Goal: Task Accomplishment & Management: Use online tool/utility

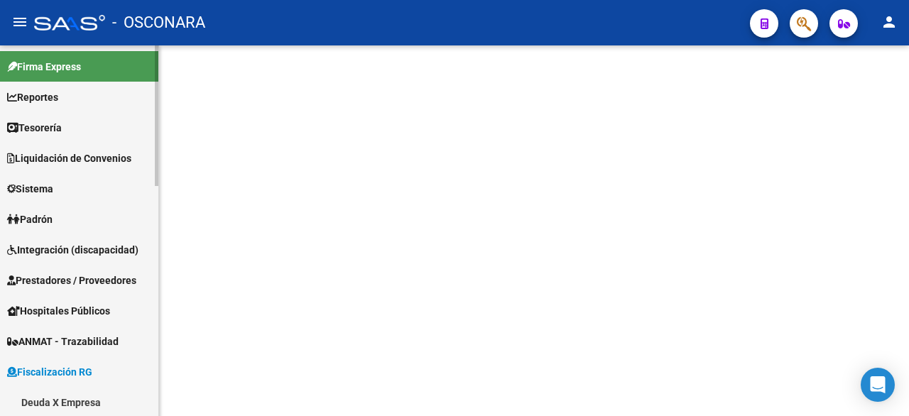
drag, startPoint x: 158, startPoint y: 120, endPoint x: 141, endPoint y: 235, distance: 116.4
click at [141, 235] on mat-sidenav "Firma Express Reportes Tablero de Control Ingresos Percibidos Análisis de todos…" at bounding box center [79, 230] width 159 height 371
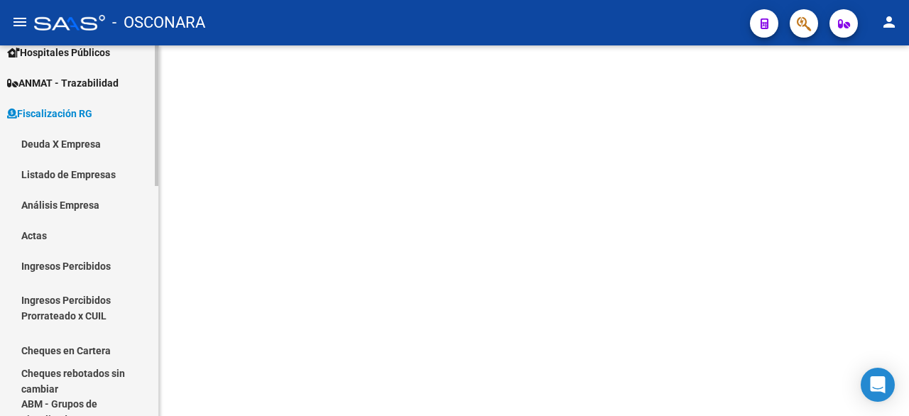
scroll to position [263, 0]
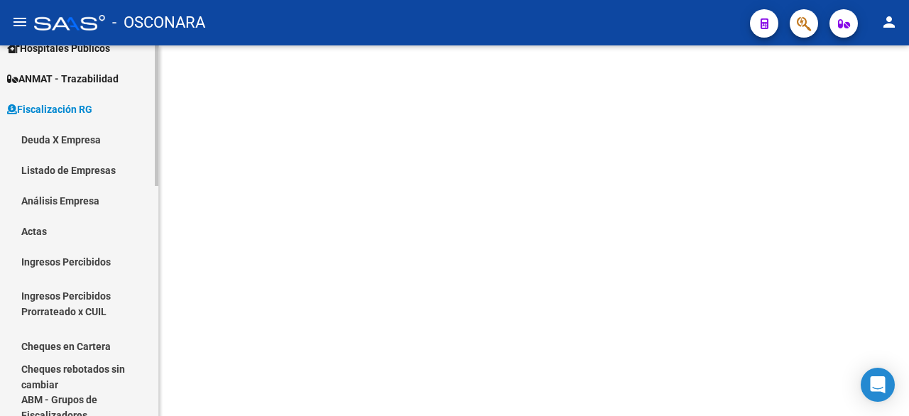
click at [173, 266] on mat-sidenav-container "Firma Express Reportes Tablero de Control Ingresos Percibidos Análisis de todos…" at bounding box center [454, 230] width 909 height 371
click at [80, 206] on link "Análisis Empresa" at bounding box center [79, 200] width 158 height 31
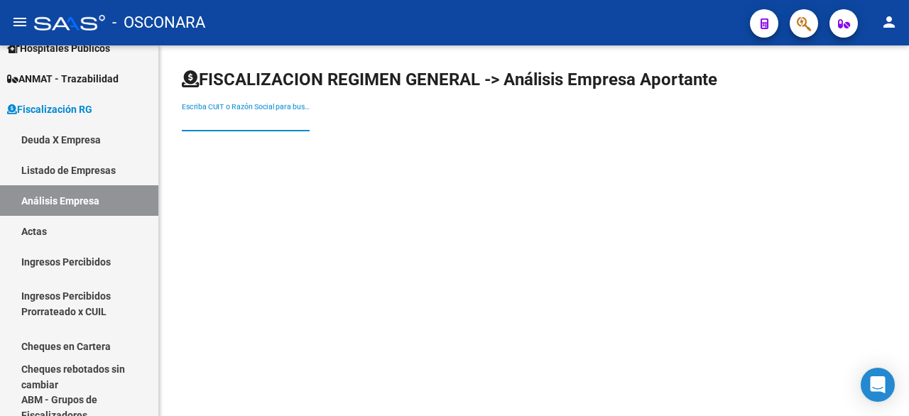
click at [242, 125] on input "Escriba CUIT o Razón Social para buscar" at bounding box center [246, 121] width 128 height 12
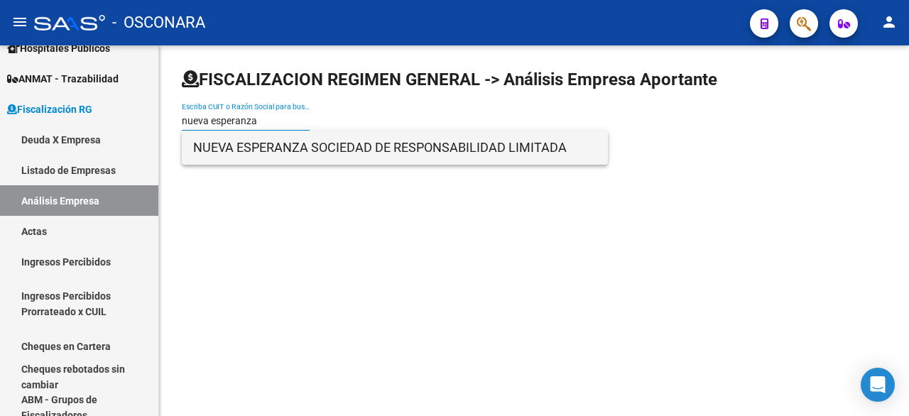
type input "nueva esperanza"
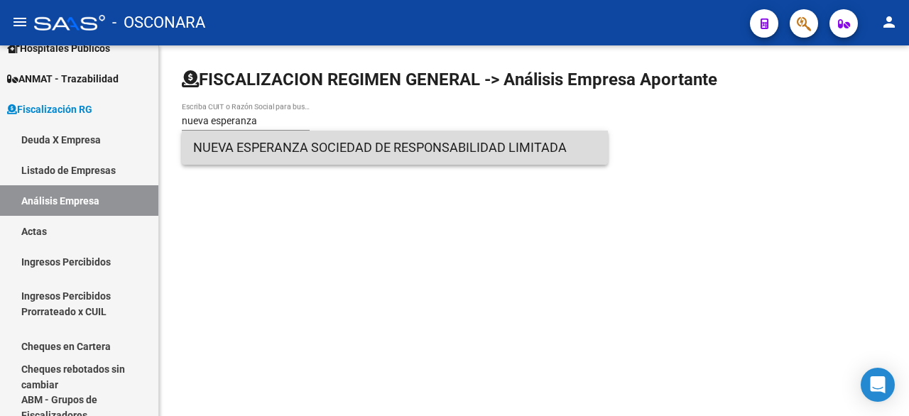
click at [258, 149] on span "NUEVA ESPERANZA SOCIEDAD DE RESPONSABILIDAD LIMITADA" at bounding box center [394, 148] width 403 height 34
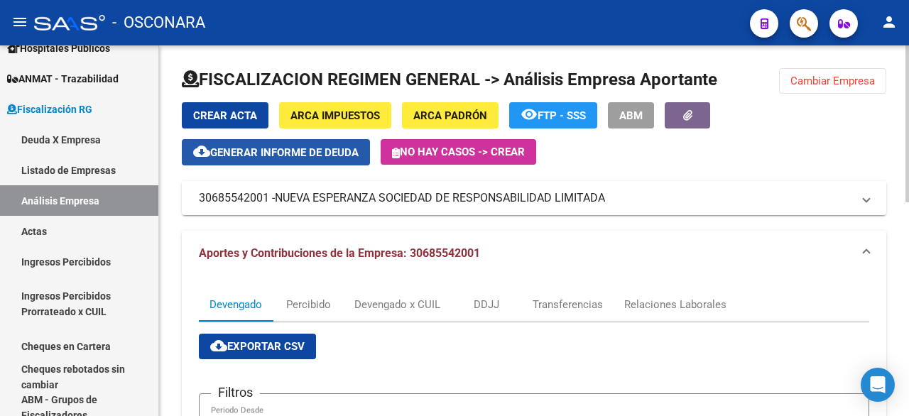
click at [300, 158] on span "Generar informe de deuda" at bounding box center [284, 152] width 148 height 13
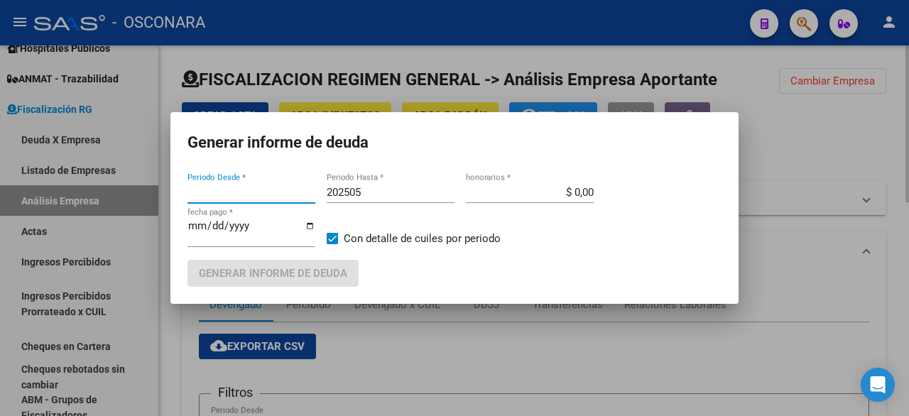
type input "201806"
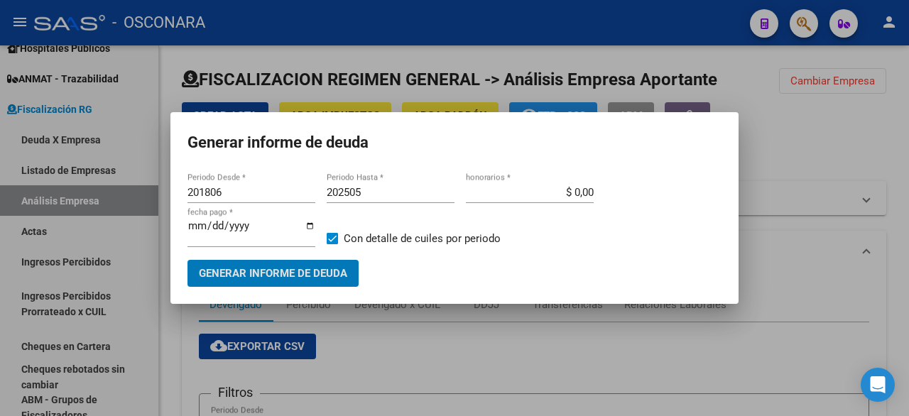
click at [397, 185] on div "202505 Periodo Hasta *" at bounding box center [391, 192] width 128 height 21
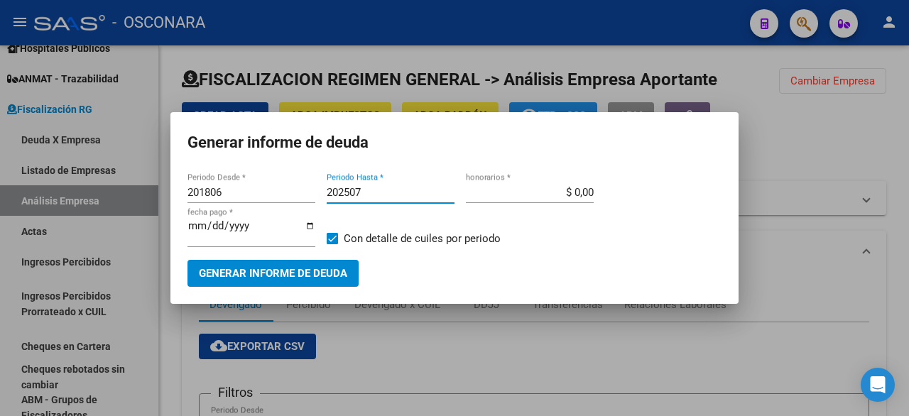
type input "202507"
click at [245, 198] on input "201806" at bounding box center [251, 192] width 128 height 13
type input "201507"
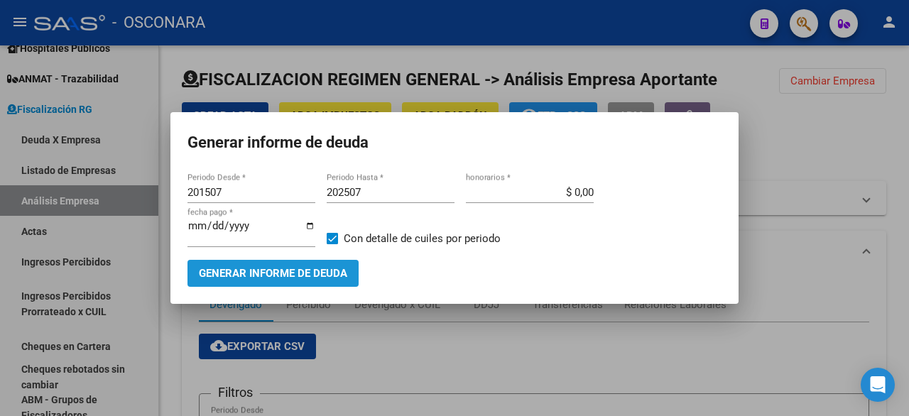
click at [304, 269] on span "Generar informe de deuda" at bounding box center [273, 274] width 148 height 13
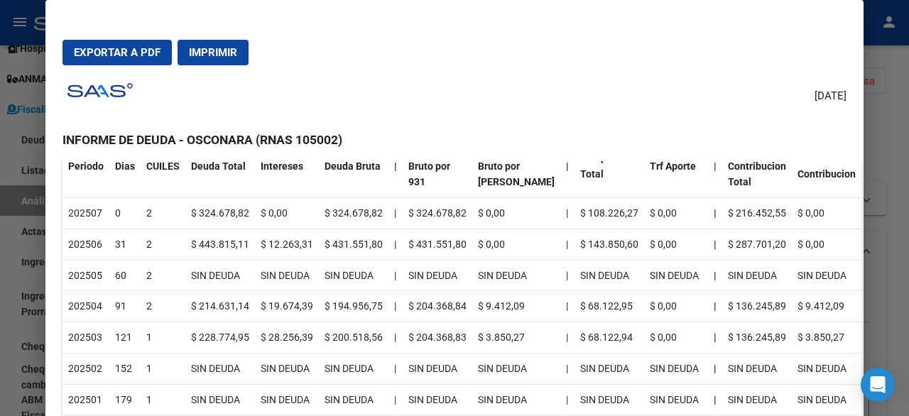
scroll to position [213, 0]
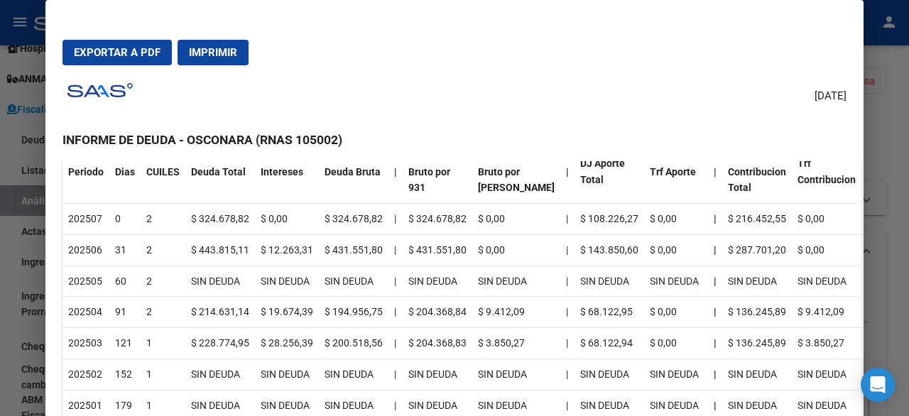
click at [908, 157] on div at bounding box center [454, 208] width 909 height 416
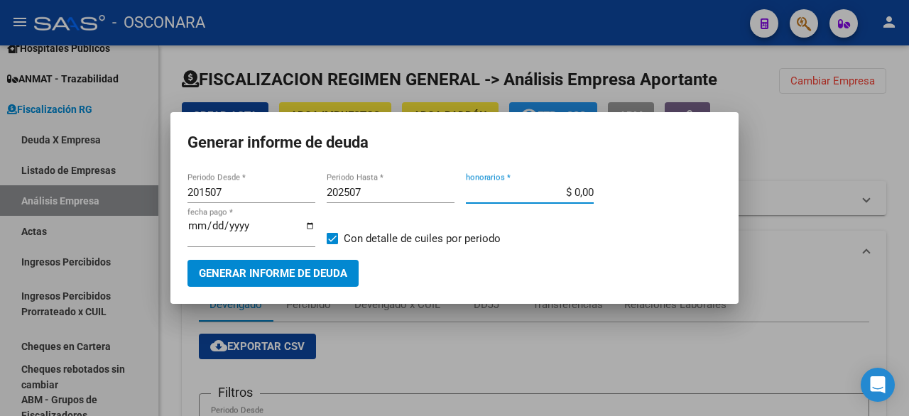
click at [574, 193] on input "$ 0,00" at bounding box center [530, 192] width 128 height 13
type input "$ 15,00"
click at [195, 221] on input "[DATE]" at bounding box center [251, 231] width 128 height 23
type input "[DATE]"
click at [251, 278] on span "Generar informe de deuda" at bounding box center [273, 274] width 148 height 13
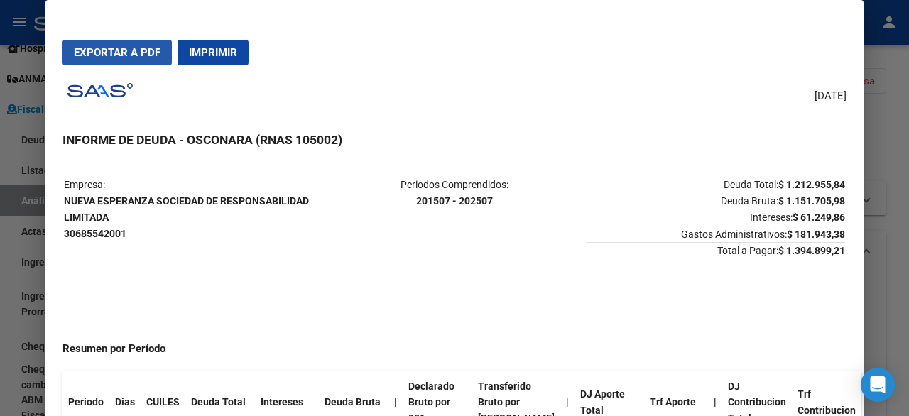
click at [121, 43] on button "Exportar a PDF" at bounding box center [116, 53] width 109 height 26
